Goal: Book appointment/travel/reservation

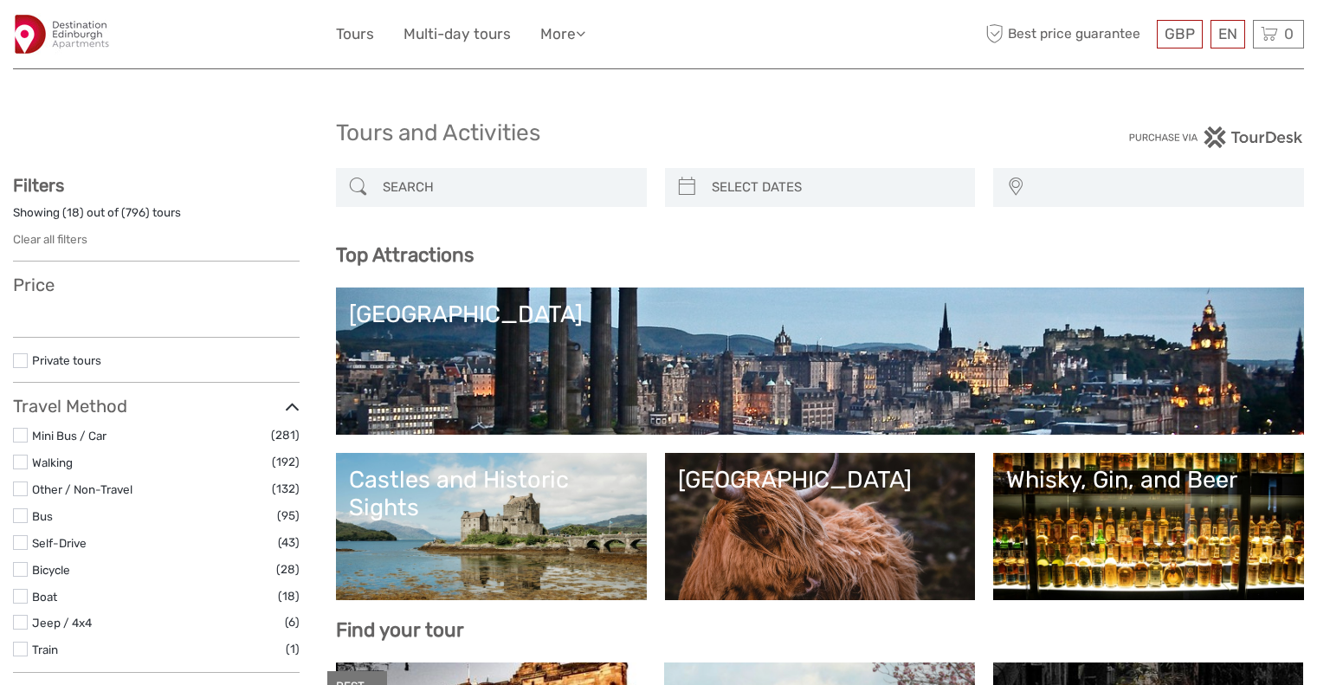
select select
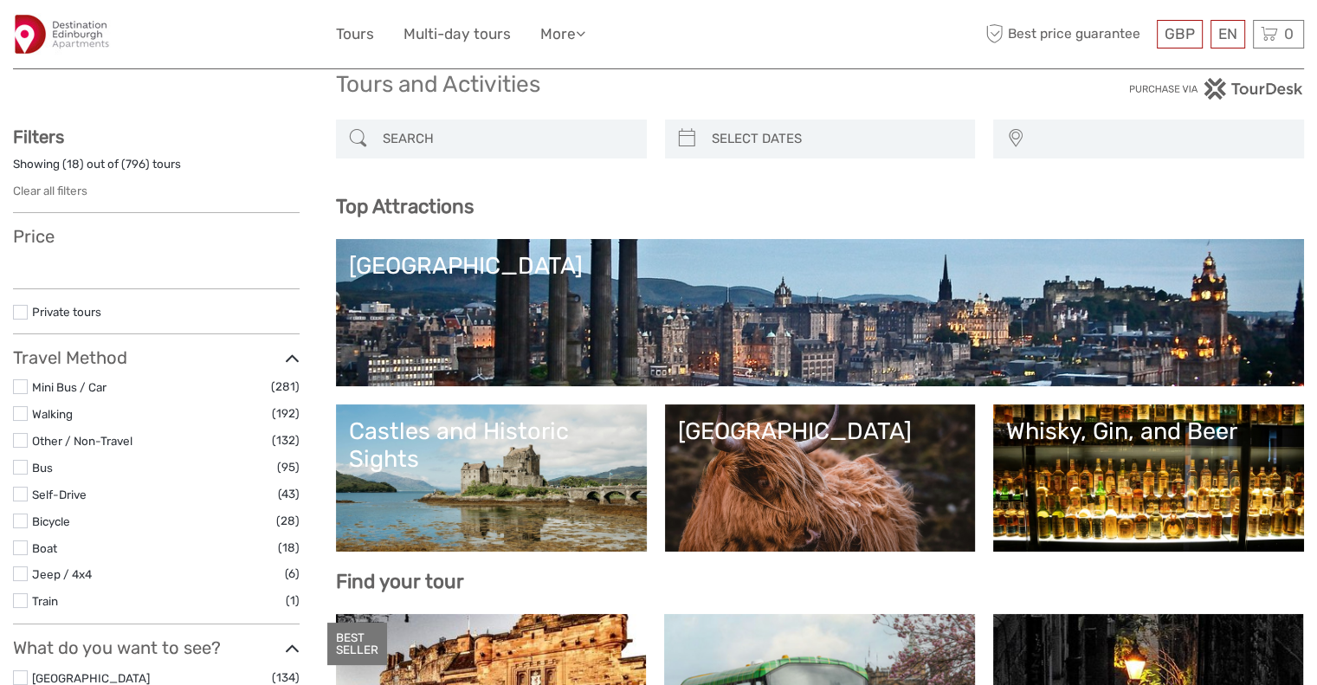
scroll to position [87, 0]
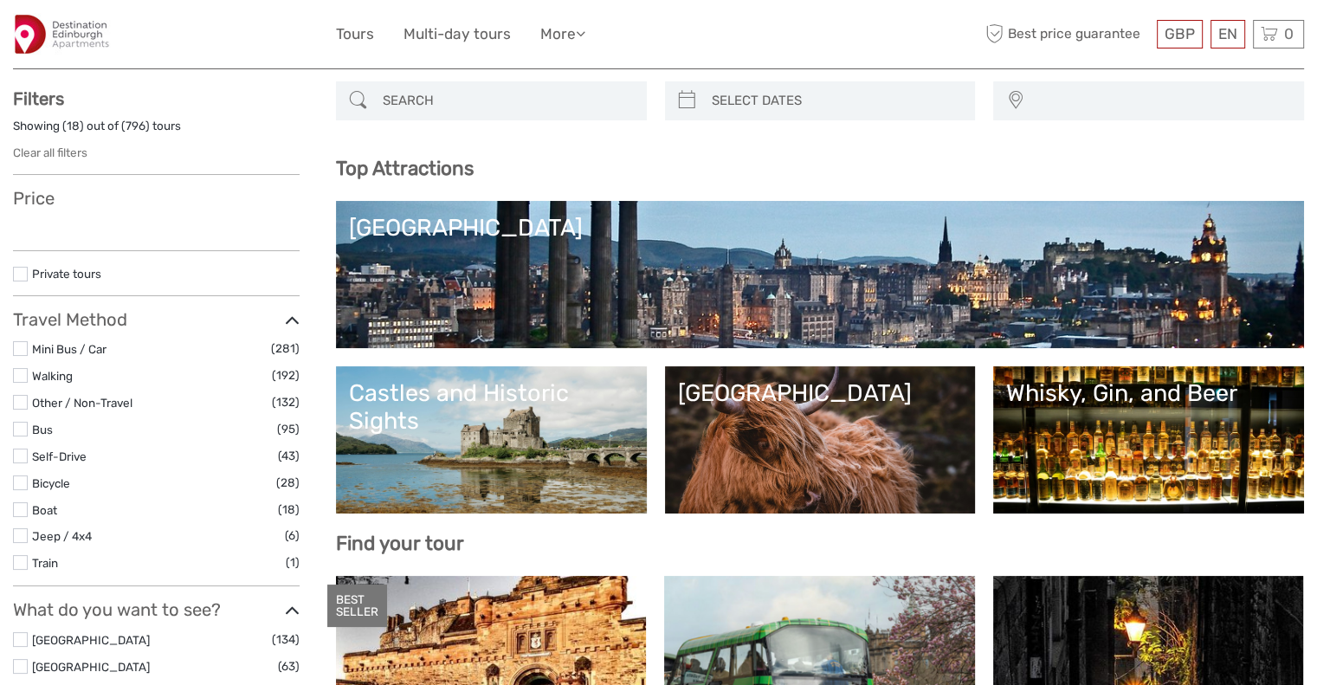
select select
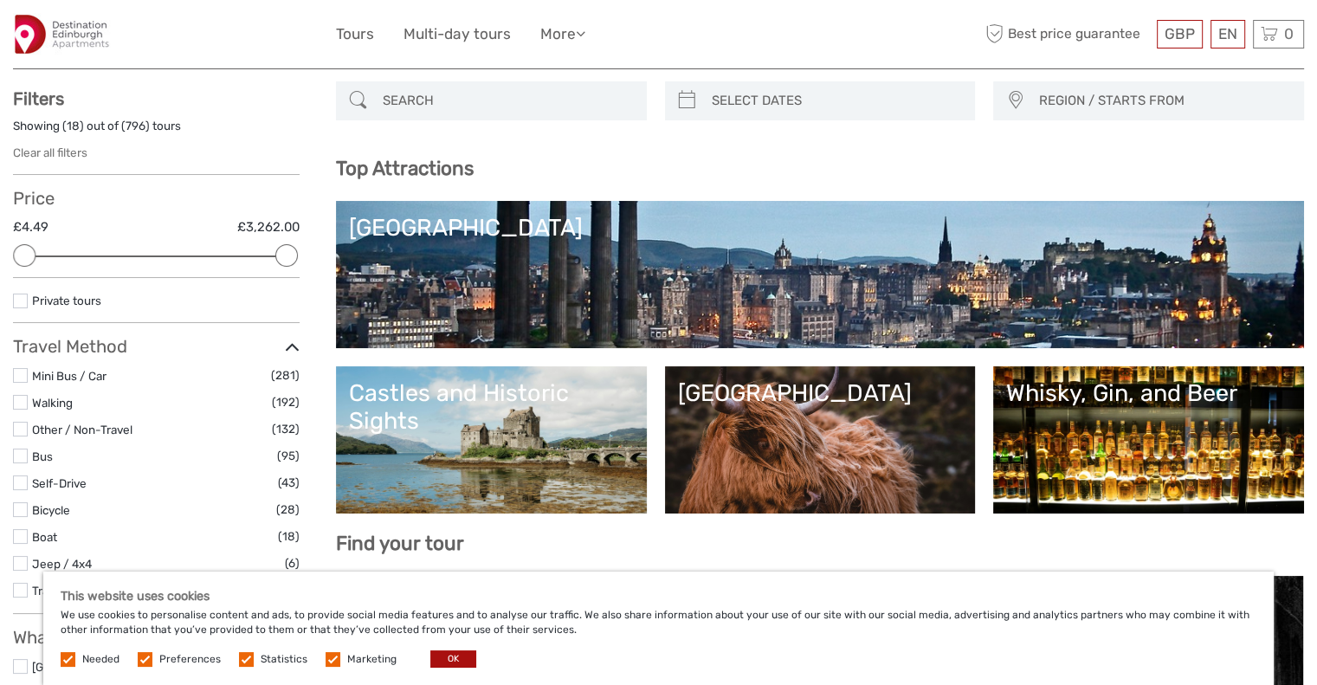
click at [790, 300] on link "[GEOGRAPHIC_DATA]" at bounding box center [820, 274] width 942 height 121
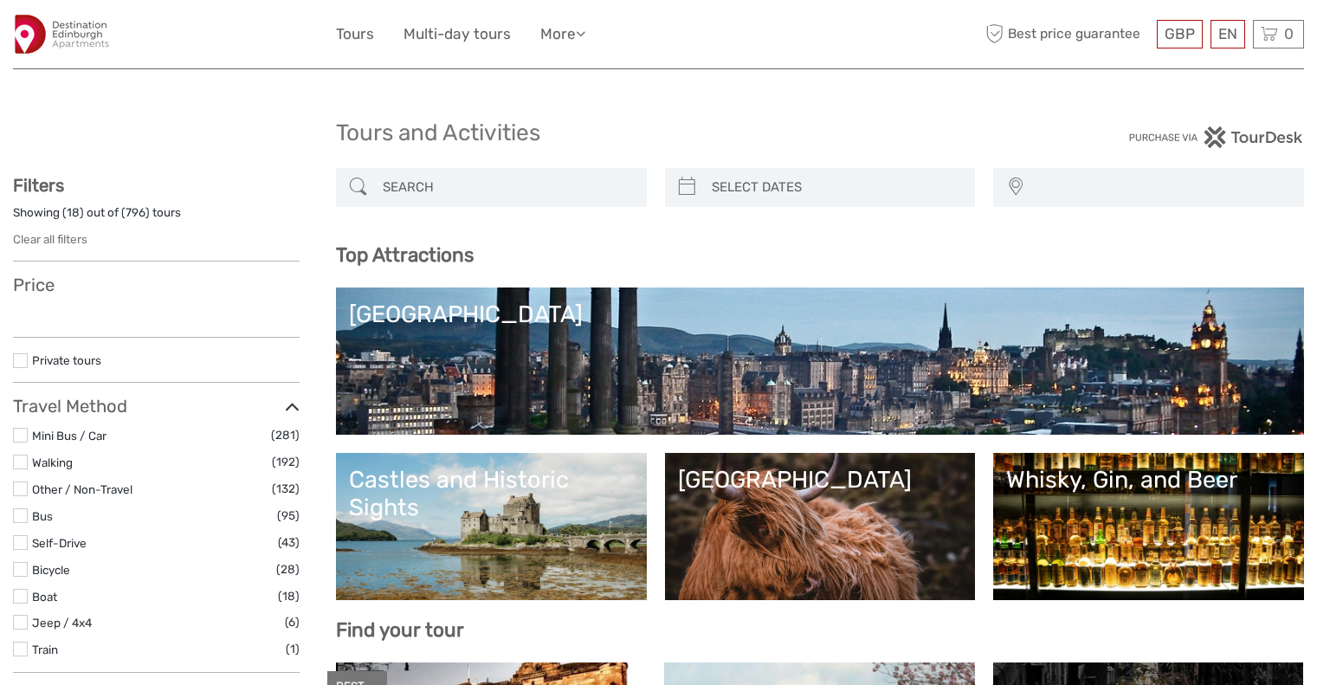
select select
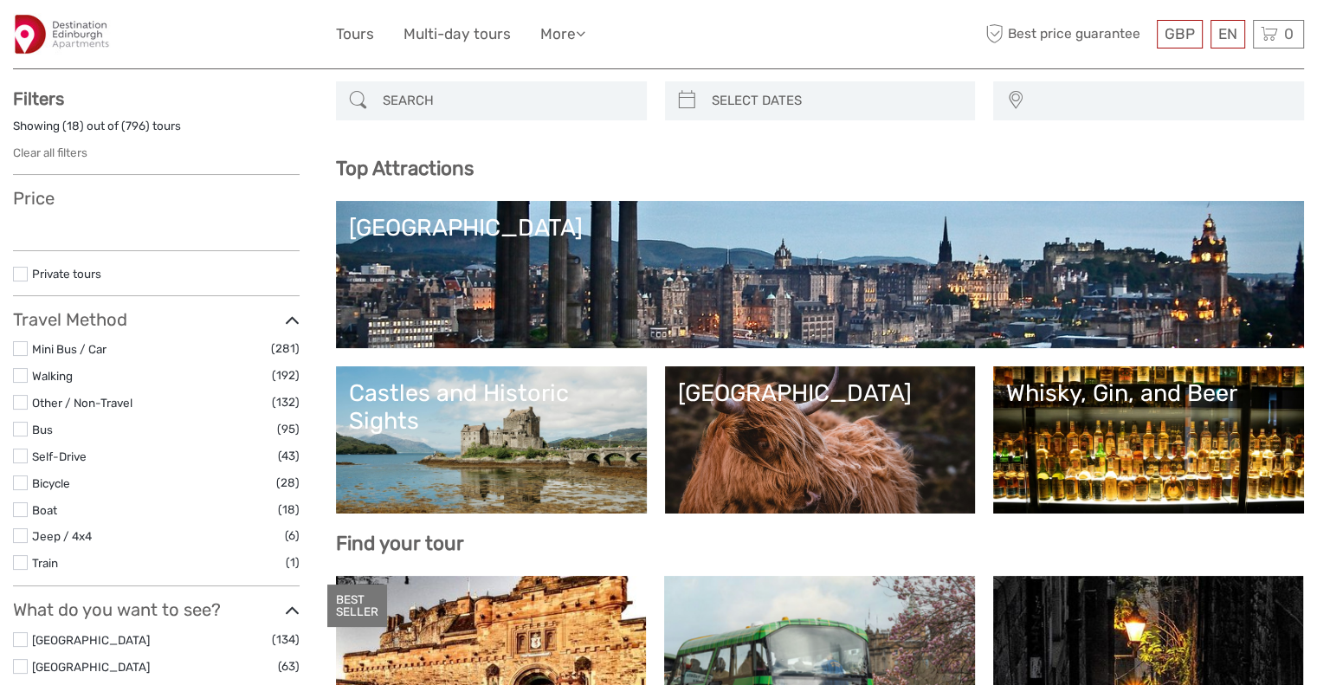
select select
